Goal: Task Accomplishment & Management: Use online tool/utility

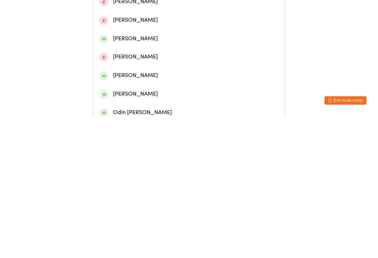
type input "[PERSON_NAME]"
click at [124, 55] on div "[PERSON_NAME]" at bounding box center [188, 50] width 179 height 9
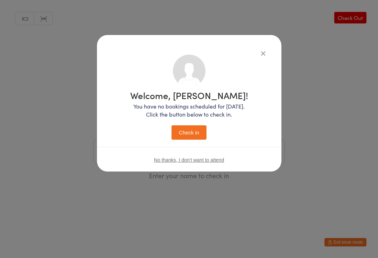
click at [195, 129] on button "Check in" at bounding box center [189, 132] width 35 height 14
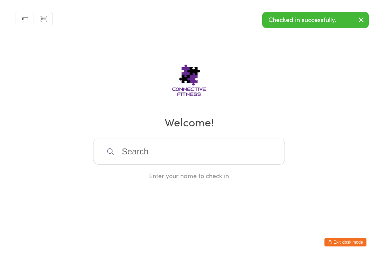
click at [133, 172] on div "Enter your name to check in" at bounding box center [189, 159] width 192 height 41
click at [133, 149] on input "search" at bounding box center [189, 152] width 192 height 26
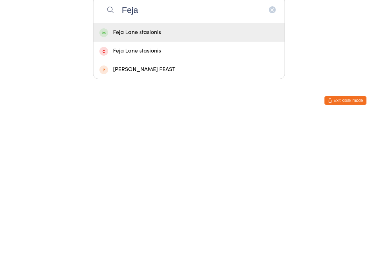
type input "Feja"
click at [127, 169] on div "Feja Lane stasionis" at bounding box center [188, 173] width 179 height 9
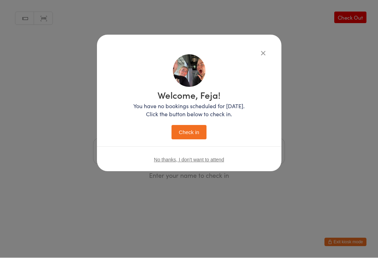
click at [187, 125] on button "Check in" at bounding box center [189, 132] width 35 height 14
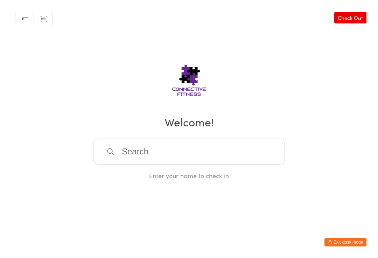
click at [163, 147] on input "search" at bounding box center [189, 152] width 192 height 26
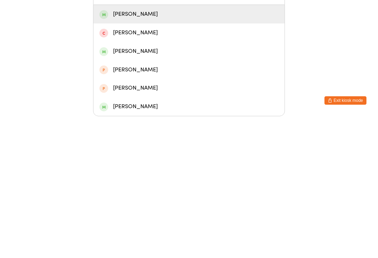
type input "Nake"
click at [128, 147] on div "[PERSON_NAME]" at bounding box center [188, 156] width 191 height 19
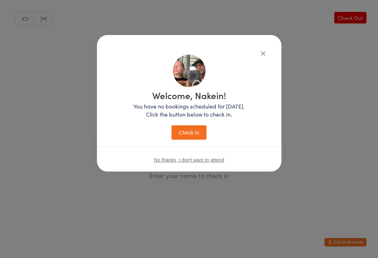
click at [175, 99] on h1 "Welcome, Nakein!" at bounding box center [188, 95] width 111 height 9
click at [180, 129] on button "Check in" at bounding box center [189, 132] width 35 height 14
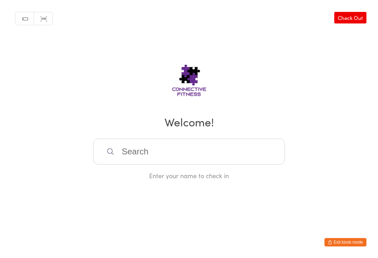
click at [205, 149] on input "search" at bounding box center [189, 152] width 192 height 26
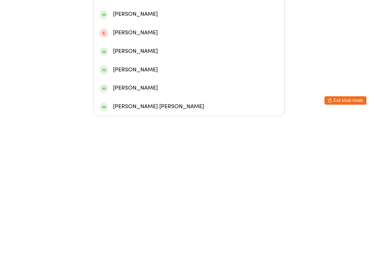
type input "[PERSON_NAME]"
click at [140, 73] on div "[PERSON_NAME]" at bounding box center [188, 82] width 191 height 19
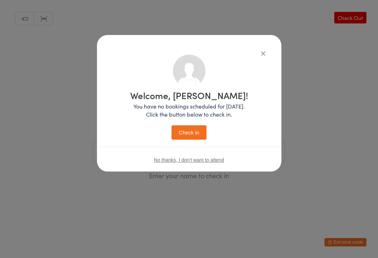
click at [184, 140] on button "Check in" at bounding box center [189, 132] width 35 height 14
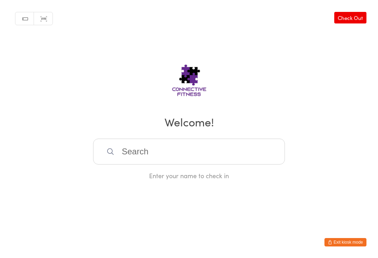
click at [161, 164] on input "search" at bounding box center [189, 152] width 192 height 26
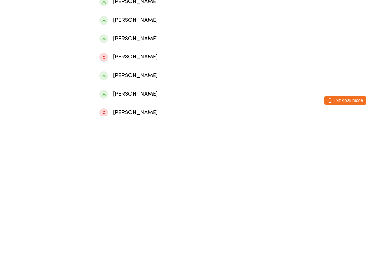
type input "Ba"
click at [132, 111] on div "[PERSON_NAME]" at bounding box center [188, 106] width 179 height 9
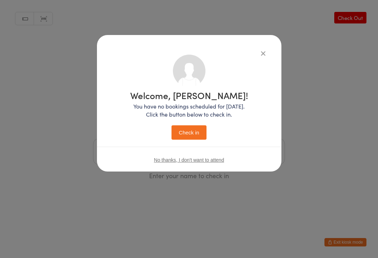
click at [189, 135] on button "Check in" at bounding box center [189, 132] width 35 height 14
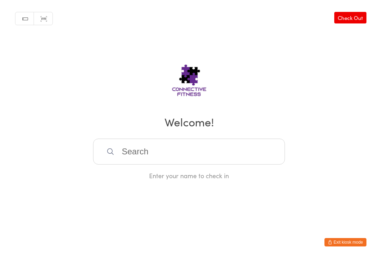
click at [167, 152] on input "search" at bounding box center [189, 152] width 192 height 26
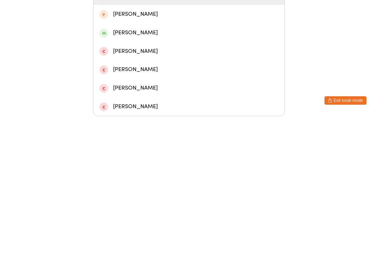
type input "[PERSON_NAME]"
click at [147, 170] on div "[PERSON_NAME]" at bounding box center [188, 174] width 179 height 9
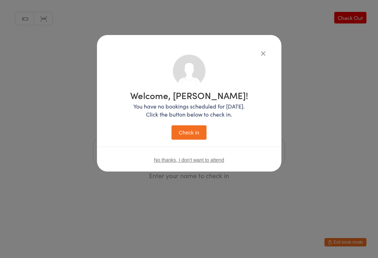
click at [197, 133] on button "Check in" at bounding box center [189, 132] width 35 height 14
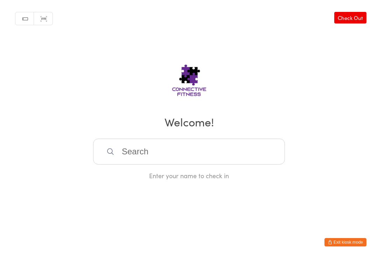
click at [135, 153] on input "search" at bounding box center [189, 152] width 192 height 26
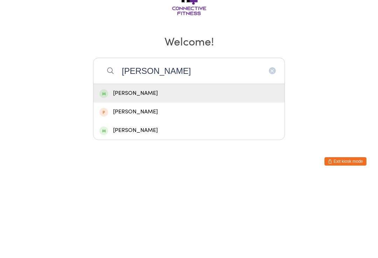
type input "[PERSON_NAME]"
click at [160, 169] on div "[PERSON_NAME]" at bounding box center [188, 173] width 179 height 9
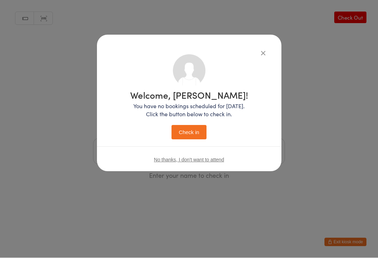
click at [192, 134] on button "Check in" at bounding box center [189, 132] width 35 height 14
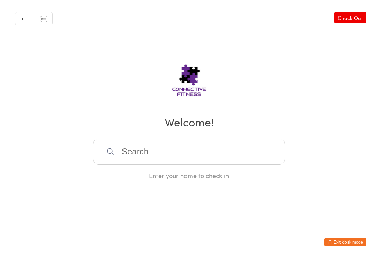
click at [156, 158] on input "search" at bounding box center [189, 152] width 192 height 26
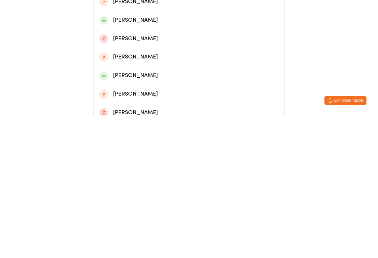
type input "Ros ha"
click at [160, 34] on div "Ros hamblyn" at bounding box center [188, 32] width 179 height 9
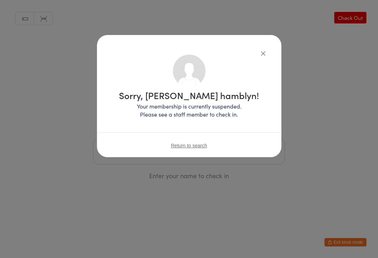
click at [234, 195] on div "Sorry, [PERSON_NAME] hamblyn! Your membership is currently suspended. Please se…" at bounding box center [189, 129] width 378 height 258
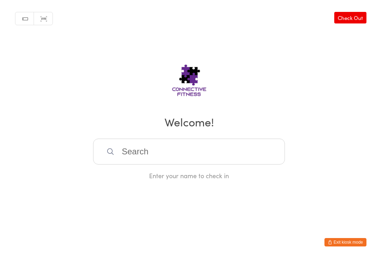
click at [126, 154] on input "search" at bounding box center [189, 152] width 192 height 26
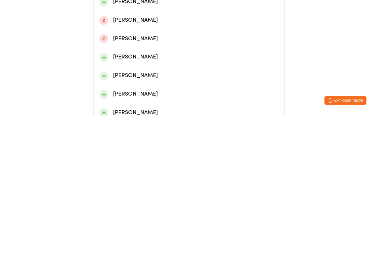
type input "[PERSON_NAME]"
click at [111, 45] on div "[PERSON_NAME]" at bounding box center [188, 51] width 191 height 19
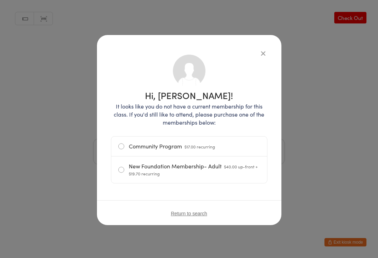
click at [262, 51] on icon "button" at bounding box center [263, 53] width 8 height 8
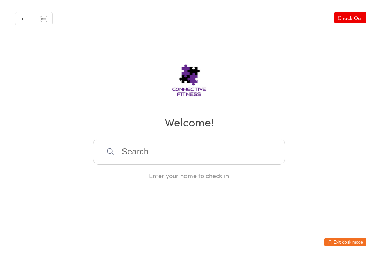
click at [121, 150] on input "search" at bounding box center [189, 152] width 192 height 26
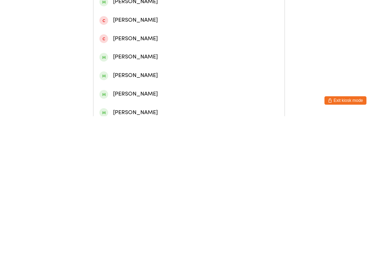
type input "[PERSON_NAME]"
click at [107, 37] on span at bounding box center [103, 32] width 9 height 9
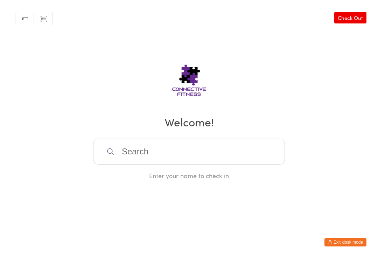
click at [109, 33] on div "Manual search Scanner input Check Out Welcome! Enter your name to check in" at bounding box center [189, 90] width 378 height 180
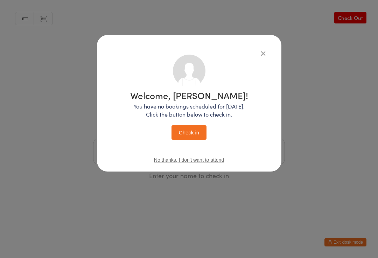
click at [179, 128] on button "Check in" at bounding box center [189, 132] width 35 height 14
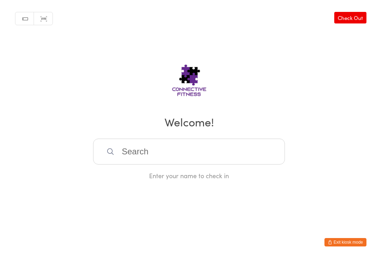
click at [195, 162] on input "search" at bounding box center [189, 152] width 192 height 26
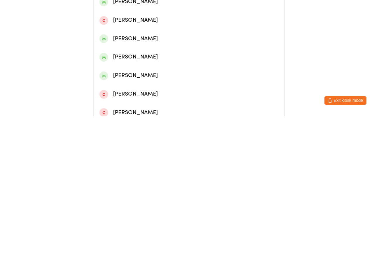
type input "[PERSON_NAME]"
click at [164, 110] on div "[PERSON_NAME]" at bounding box center [188, 106] width 179 height 9
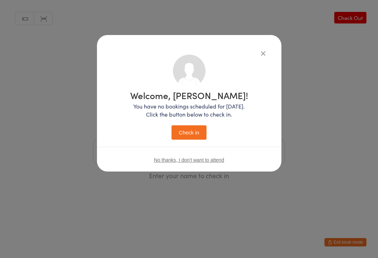
click at [198, 136] on button "Check in" at bounding box center [189, 132] width 35 height 14
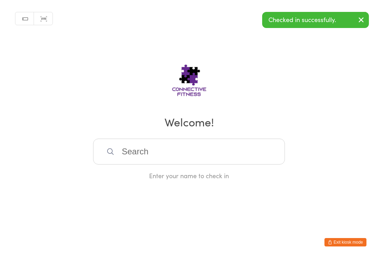
click at [190, 154] on input "search" at bounding box center [189, 152] width 192 height 26
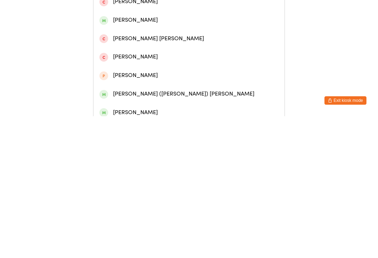
type input "[PERSON_NAME]"
click at [135, 52] on div "[PERSON_NAME]" at bounding box center [188, 50] width 179 height 9
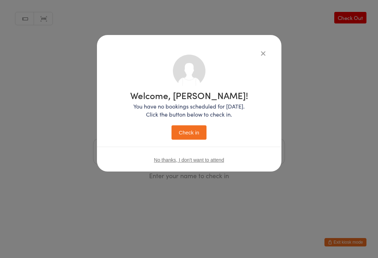
click at [189, 132] on button "Check in" at bounding box center [189, 132] width 35 height 14
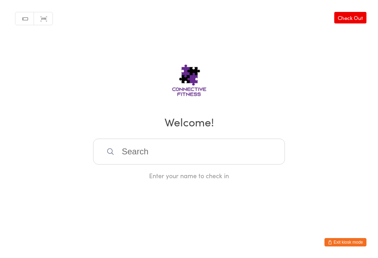
click at [206, 165] on input "search" at bounding box center [189, 152] width 192 height 26
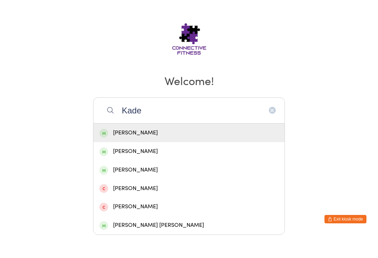
click at [63, 58] on div "Manual search Scanner input Check Out Welcome! [PERSON_NAME] Kadek Dwinada [PER…" at bounding box center [189, 72] width 378 height 180
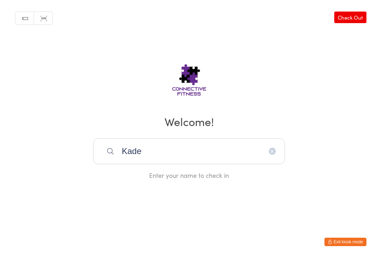
click at [172, 165] on input "Kade" at bounding box center [189, 152] width 192 height 26
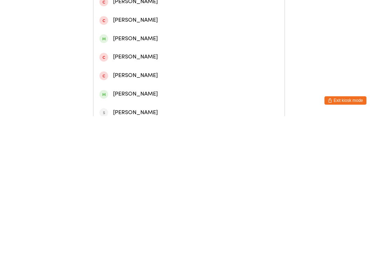
type input "Kad"
click at [155, 35] on div "[PERSON_NAME]" at bounding box center [188, 32] width 179 height 9
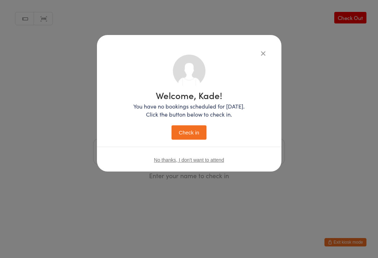
click at [192, 132] on button "Check in" at bounding box center [189, 132] width 35 height 14
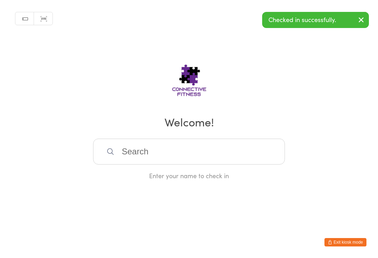
click at [238, 146] on input "search" at bounding box center [189, 152] width 192 height 26
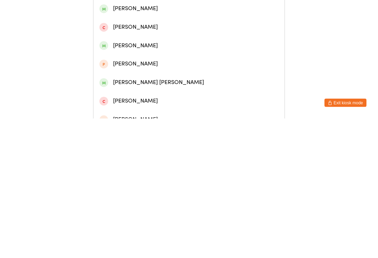
scroll to position [52, 0]
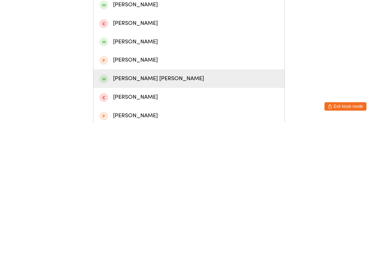
type input "Mill"
click at [153, 210] on div "[PERSON_NAME] [PERSON_NAME]" at bounding box center [188, 214] width 179 height 9
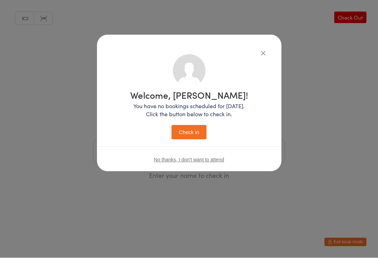
click at [192, 133] on button "Check in" at bounding box center [189, 132] width 35 height 14
